Goal: Information Seeking & Learning: Find specific page/section

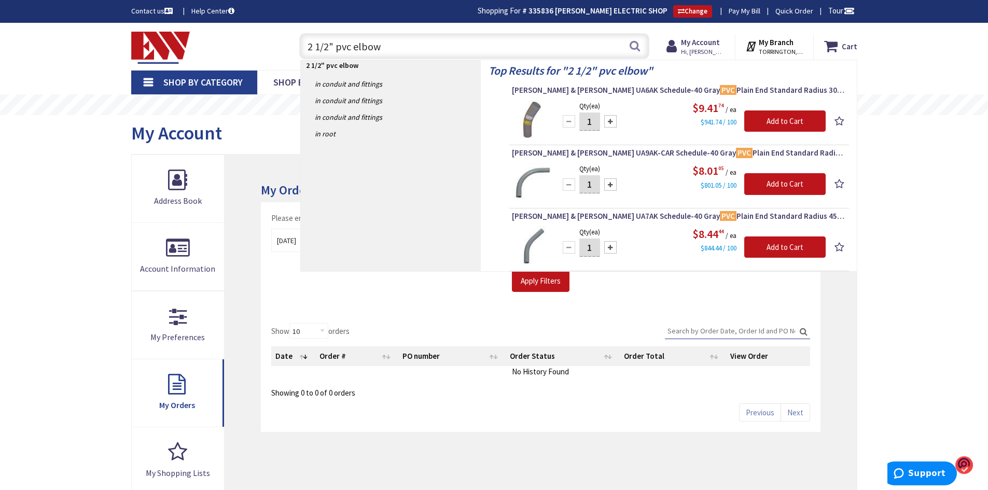
drag, startPoint x: 383, startPoint y: 50, endPoint x: 302, endPoint y: 57, distance: 81.1
click at [302, 57] on input "2 1/2" pvc elbow" at bounding box center [474, 46] width 350 height 26
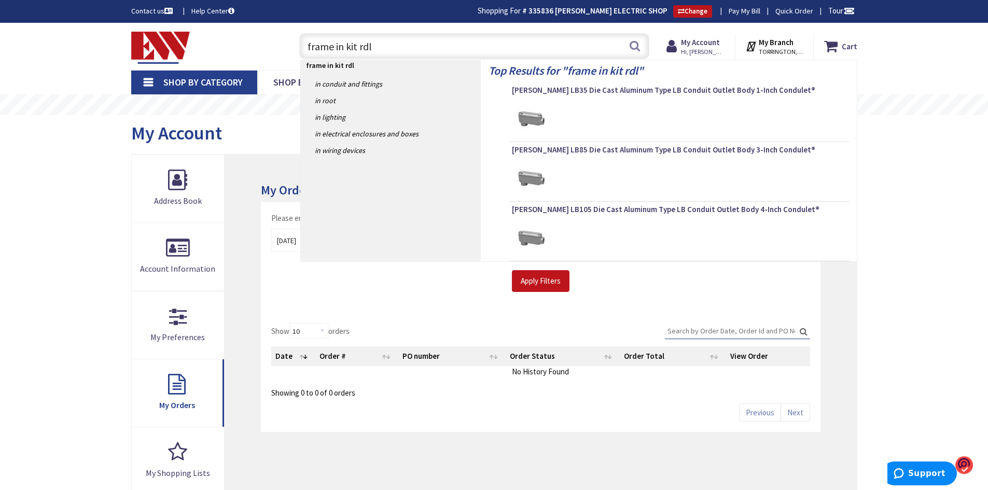
type input "frame in kit rdl6"
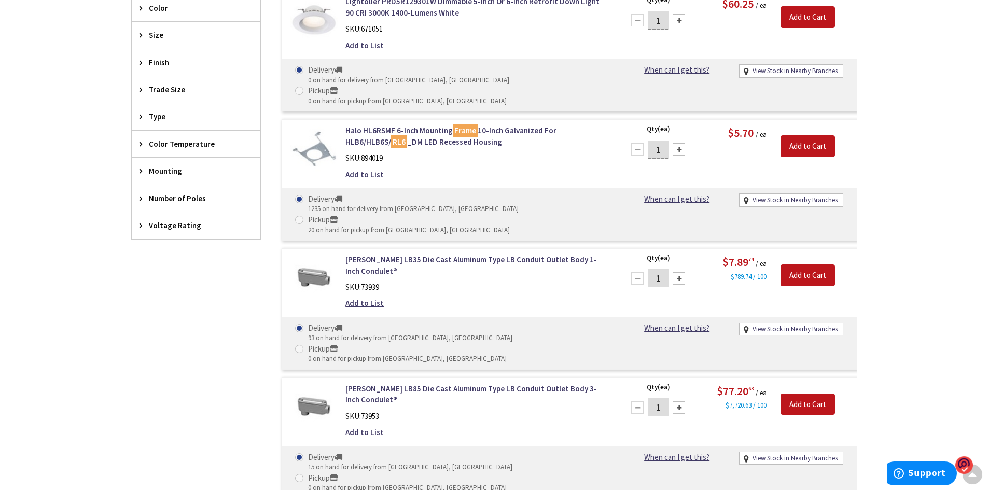
scroll to position [520, 0]
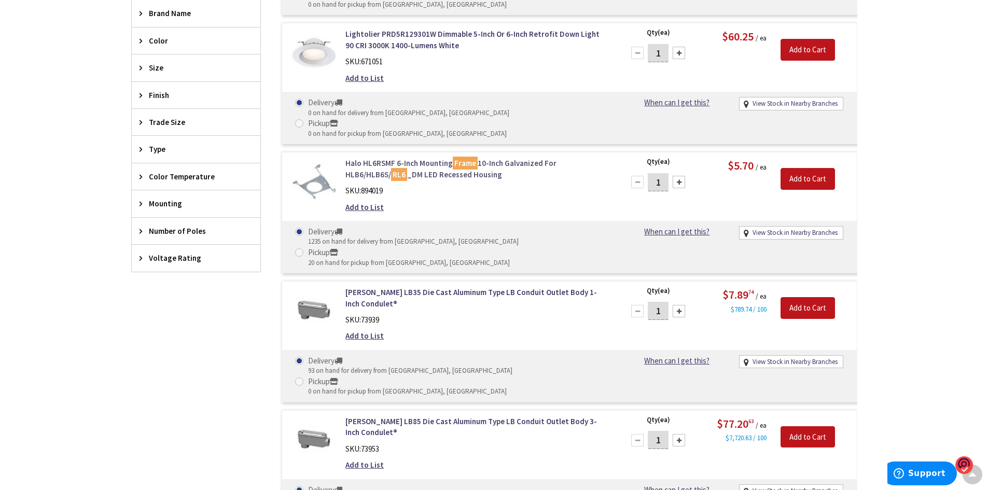
click at [371, 158] on link "Halo HL6RSMF 6-Inch Mounting Frame 10-Inch Galvanized For HLB6/HLB6S/ RL6 _DM L…" at bounding box center [477, 169] width 264 height 22
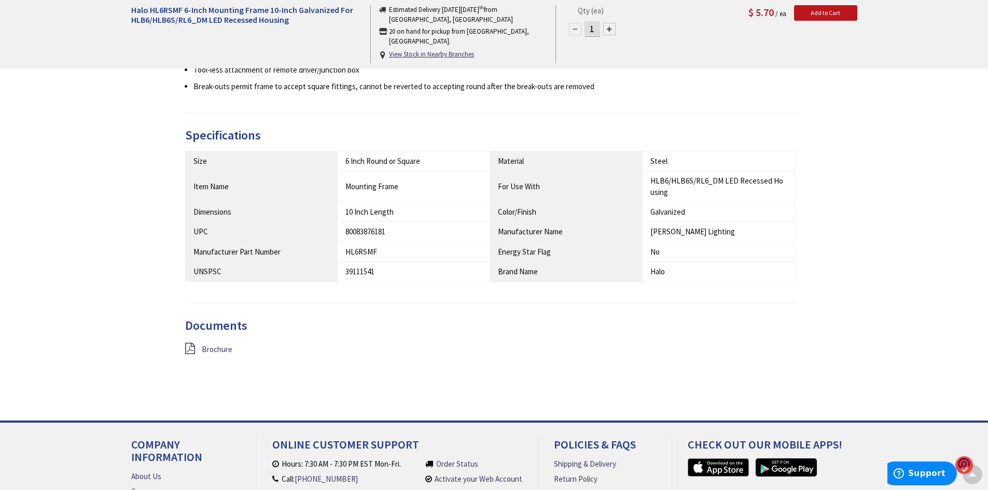
scroll to position [519, 0]
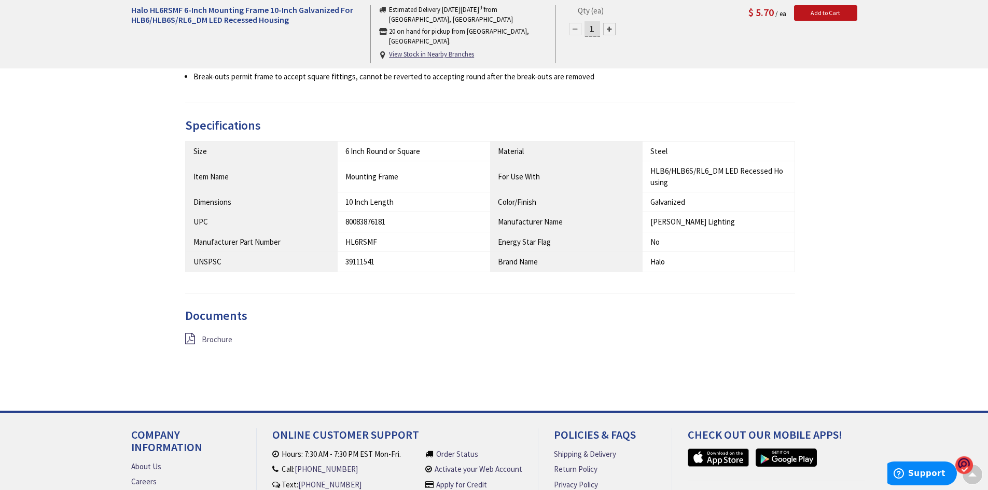
click at [214, 342] on span "Brochure" at bounding box center [217, 339] width 31 height 10
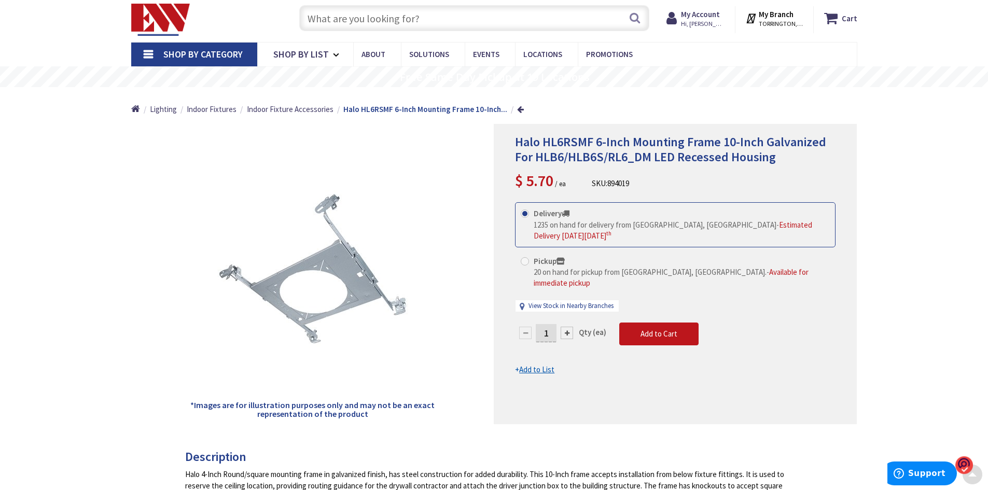
scroll to position [0, 0]
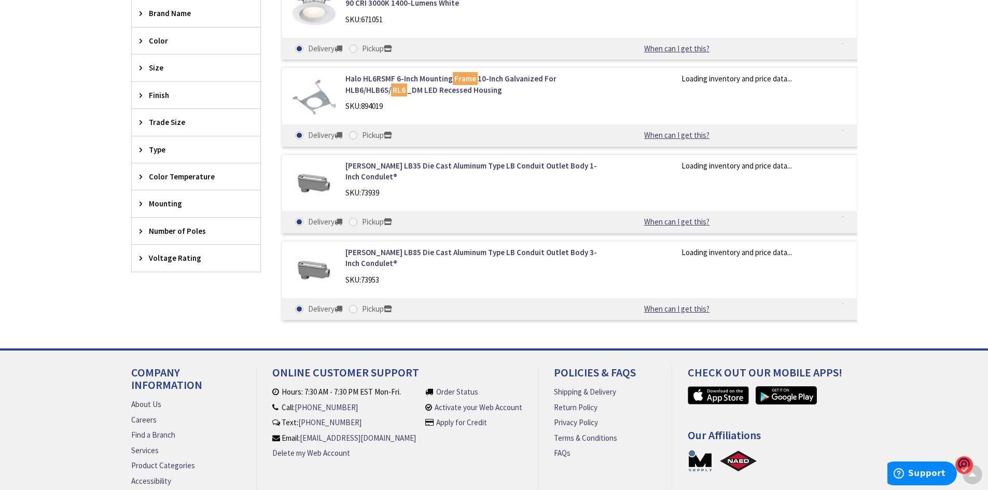
drag, startPoint x: 0, startPoint y: 0, endPoint x: 52, endPoint y: 143, distance: 151.8
click at [52, 143] on div "Skip to Content Toggle Nav Search Cart My Cart Close" at bounding box center [494, 25] width 988 height 1045
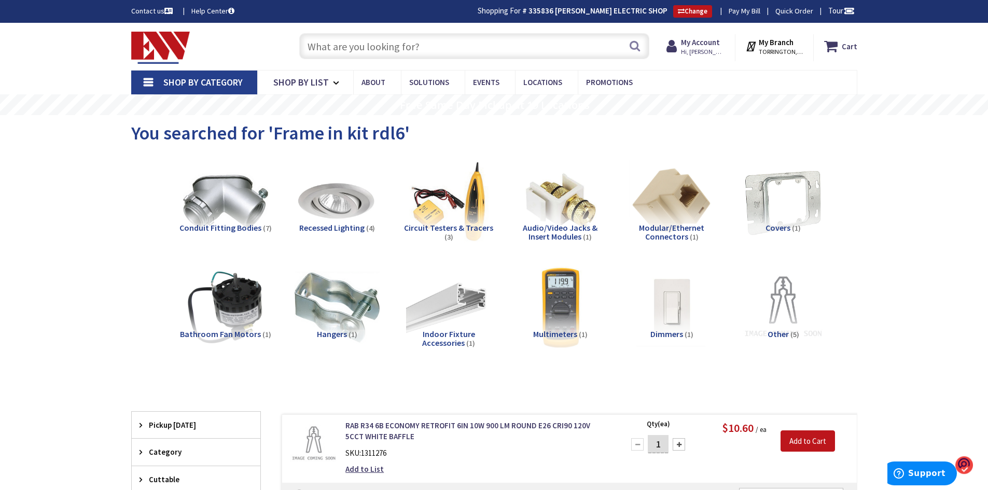
click at [401, 42] on input "text" at bounding box center [474, 46] width 350 height 26
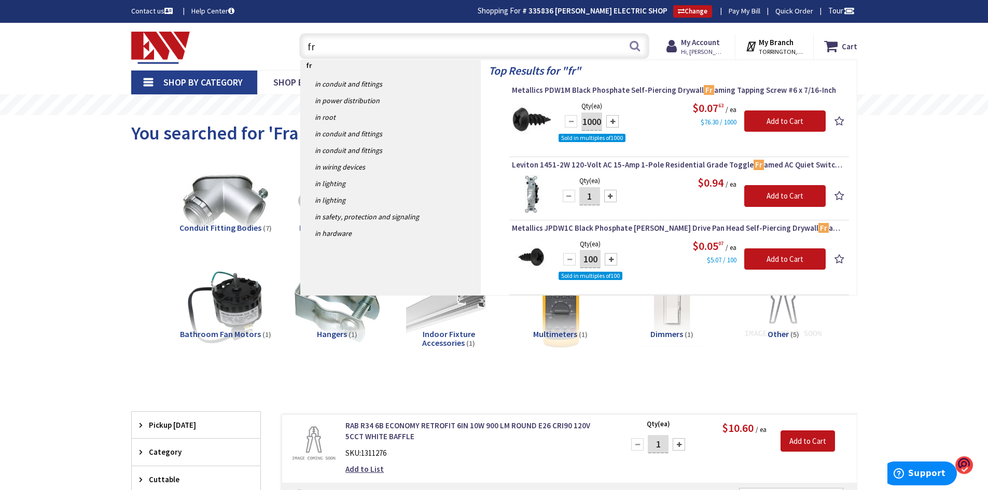
type input "fr"
